Goal: Task Accomplishment & Management: Complete application form

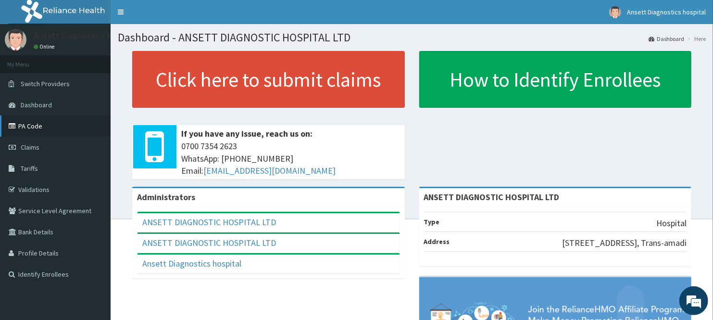
click at [47, 132] on link "PA Code" at bounding box center [55, 125] width 111 height 21
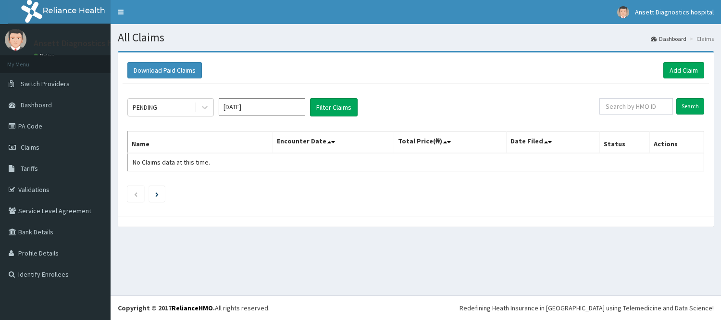
click at [273, 107] on input "Sep 2025" at bounding box center [262, 106] width 87 height 17
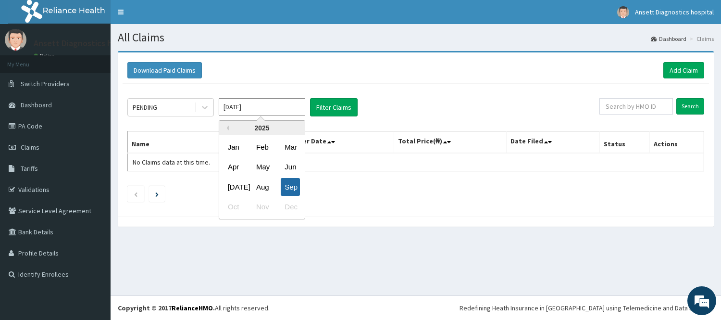
click at [293, 185] on div "Sep" at bounding box center [290, 187] width 19 height 18
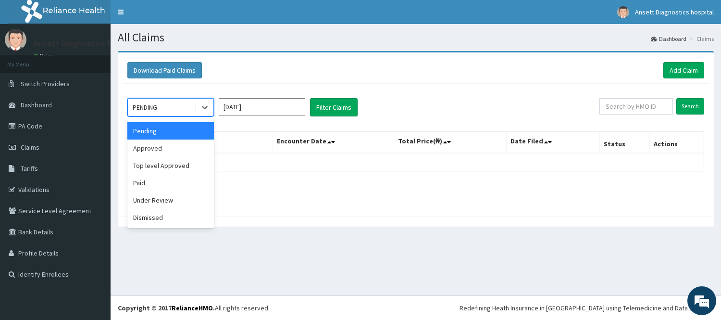
click at [178, 111] on div "PENDING" at bounding box center [161, 107] width 67 height 15
click at [148, 148] on div "Approved" at bounding box center [170, 147] width 87 height 17
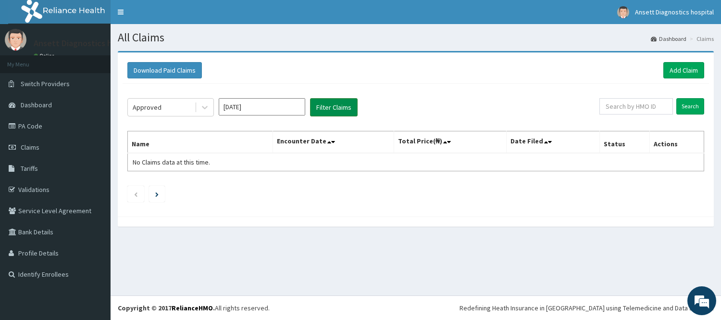
click at [333, 102] on button "Filter Claims" at bounding box center [334, 107] width 48 height 18
click at [335, 104] on button "Filter Claims" at bounding box center [334, 107] width 48 height 18
click at [673, 70] on link "Add Claim" at bounding box center [684, 70] width 41 height 16
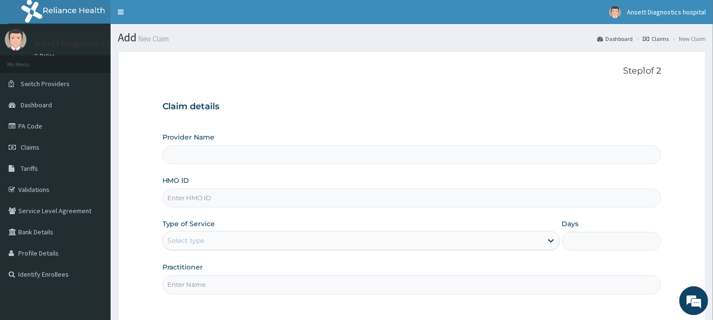
click at [186, 161] on input "Provider Name" at bounding box center [412, 154] width 499 height 19
type input "ANSETT DIAGNOSTIC HOSPITAL LTD"
click at [222, 184] on div "HMO ID" at bounding box center [412, 191] width 499 height 32
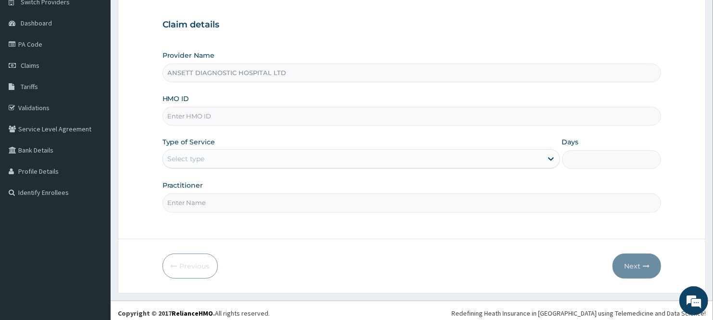
scroll to position [87, 0]
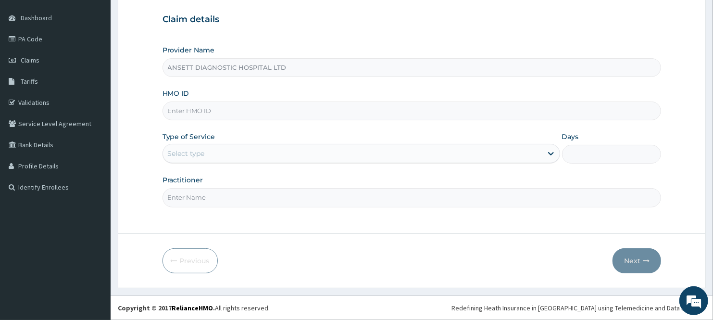
click at [233, 111] on input "HMO ID" at bounding box center [412, 110] width 499 height 19
type input "B"
type input "VAG/10062/C"
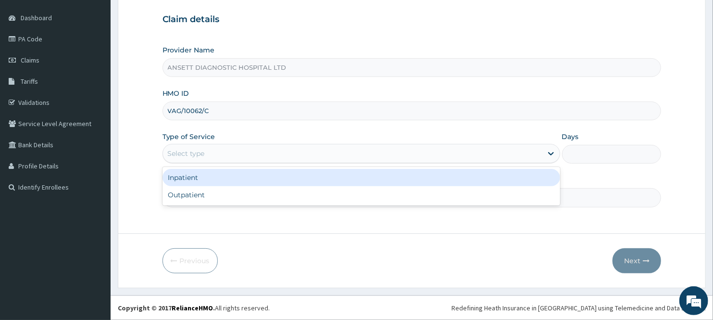
click at [233, 148] on div "Select type" at bounding box center [352, 153] width 379 height 15
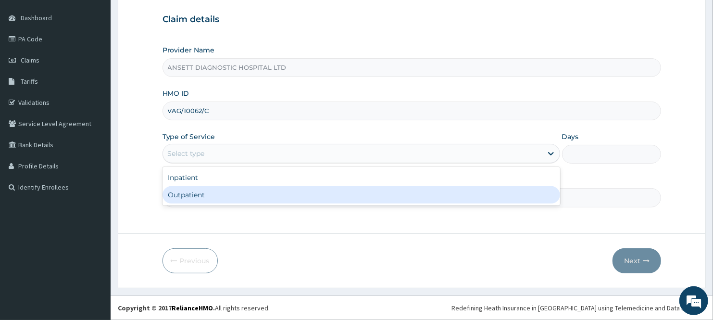
click at [188, 195] on div "Outpatient" at bounding box center [362, 194] width 398 height 17
type input "1"
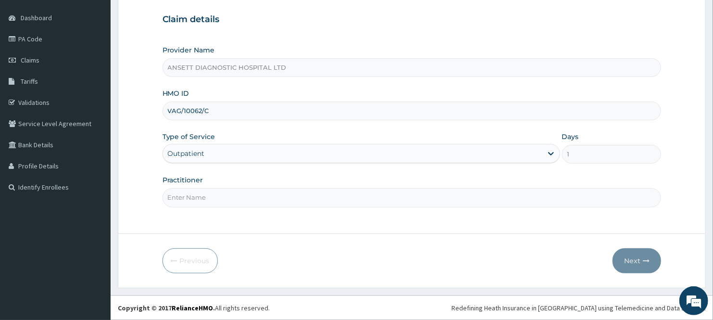
click at [198, 142] on div "Type of Service Outpatient" at bounding box center [362, 148] width 398 height 32
click at [201, 150] on div "Outpatient" at bounding box center [186, 154] width 37 height 10
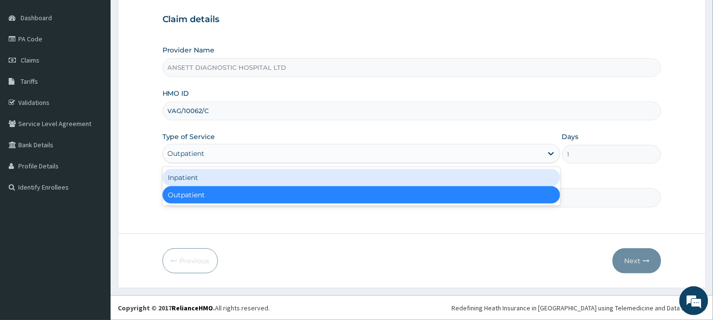
click at [199, 169] on div "Inpatient" at bounding box center [362, 177] width 398 height 17
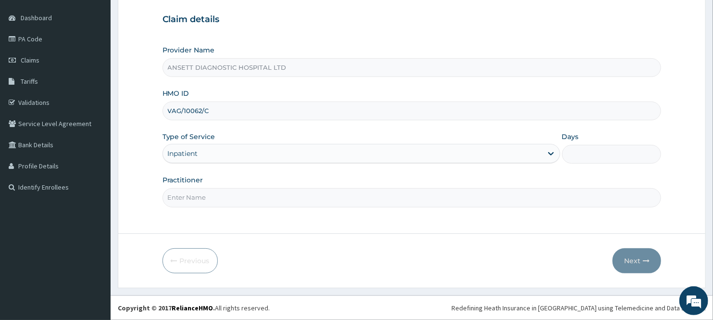
click at [203, 199] on input "Practitioner" at bounding box center [412, 197] width 499 height 19
click at [224, 200] on input "Practitioner" at bounding box center [412, 197] width 499 height 19
type input "[PERSON_NAME]"
click at [571, 156] on input "Days" at bounding box center [612, 154] width 100 height 19
click at [573, 156] on input "Days" at bounding box center [612, 154] width 100 height 19
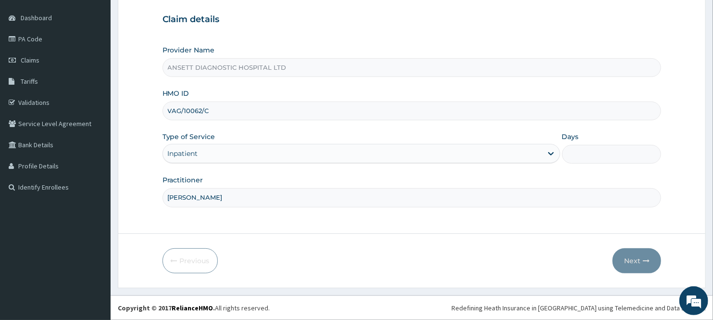
type input "2"
click at [629, 258] on button "Next" at bounding box center [637, 260] width 49 height 25
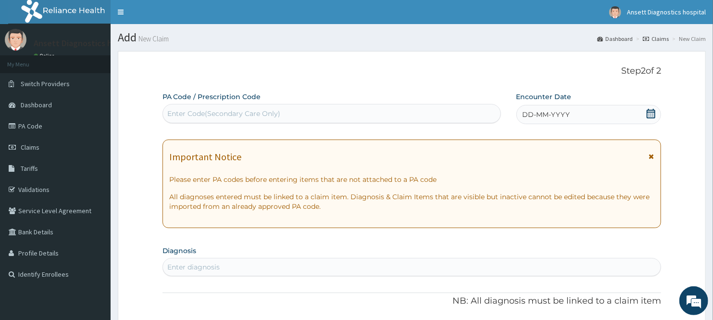
click at [204, 106] on div "Enter Code(Secondary Care Only)" at bounding box center [332, 113] width 338 height 15
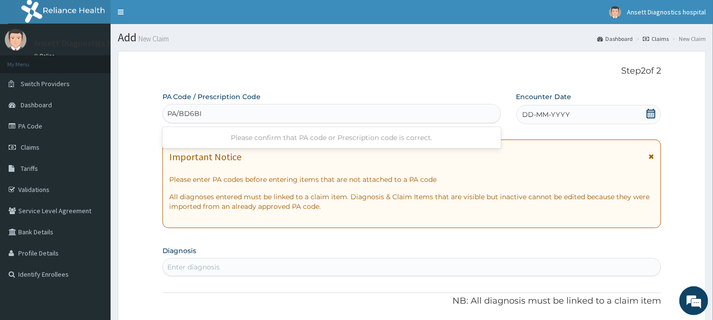
type input "PA/BD6BIO"
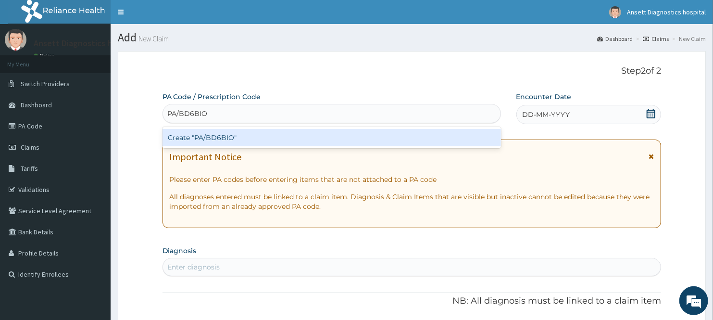
click at [215, 138] on div "Create "PA/BD6BIO"" at bounding box center [332, 137] width 338 height 17
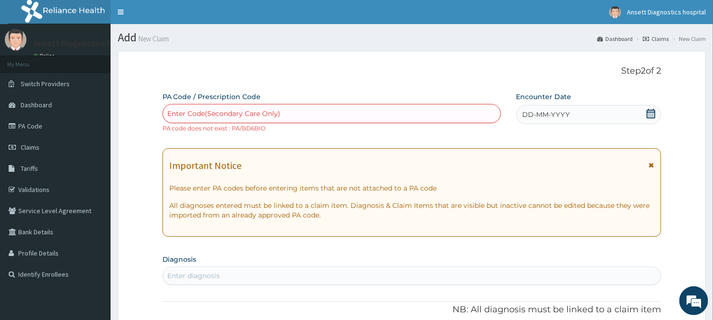
click at [234, 109] on div "Enter Code(Secondary Care Only)" at bounding box center [224, 114] width 113 height 10
click at [242, 113] on div "Enter Code(Secondary Care Only)" at bounding box center [224, 114] width 113 height 10
type input "PA/BD6B10"
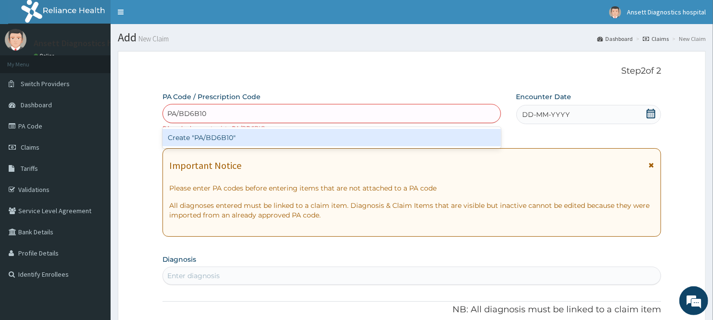
click at [242, 133] on div "Create "PA/BD6B10"" at bounding box center [332, 137] width 338 height 17
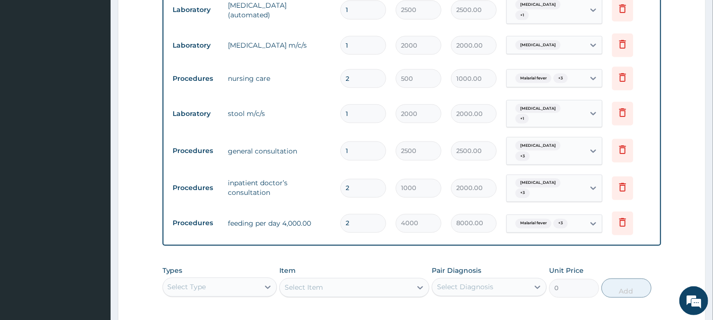
scroll to position [904, 0]
